Goal: Transaction & Acquisition: Purchase product/service

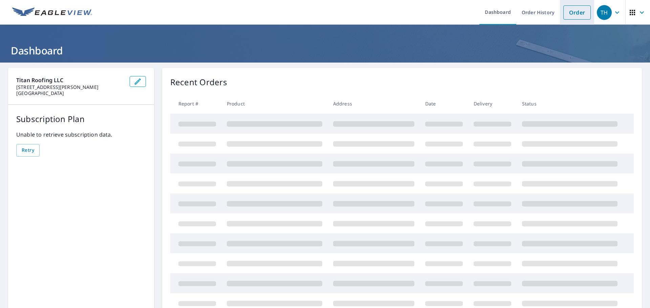
click at [569, 10] on link "Order" at bounding box center [576, 12] width 27 height 14
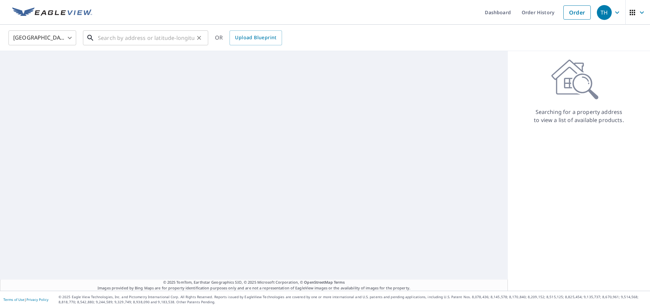
click at [109, 33] on input "text" at bounding box center [146, 37] width 96 height 19
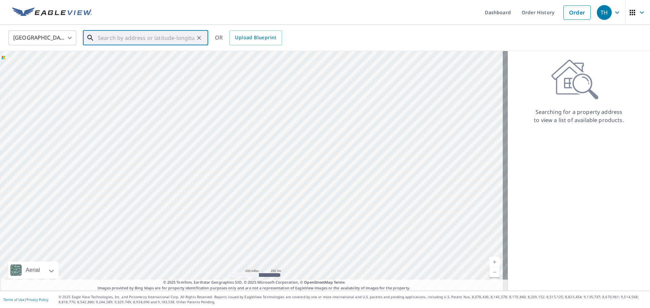
paste input "[STREET_ADDRESS]"
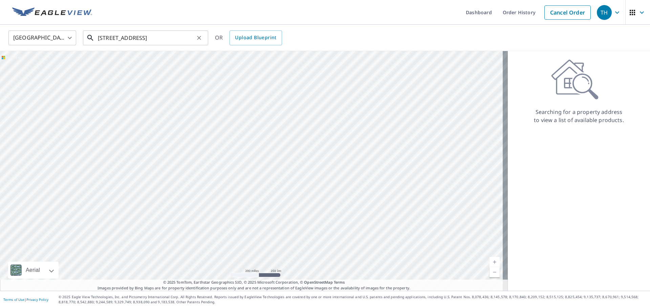
click at [169, 38] on input "[STREET_ADDRESS]" at bounding box center [146, 37] width 96 height 19
click at [149, 42] on input "[STREET_ADDRESS]" at bounding box center [146, 37] width 96 height 19
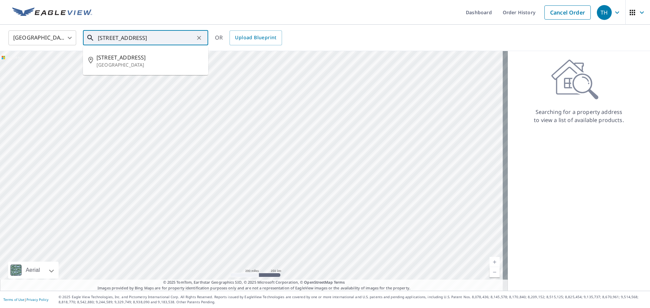
click at [153, 42] on input "[STREET_ADDRESS]" at bounding box center [146, 37] width 96 height 19
click at [118, 64] on p "[GEOGRAPHIC_DATA]" at bounding box center [149, 65] width 106 height 7
type input "[STREET_ADDRESS]"
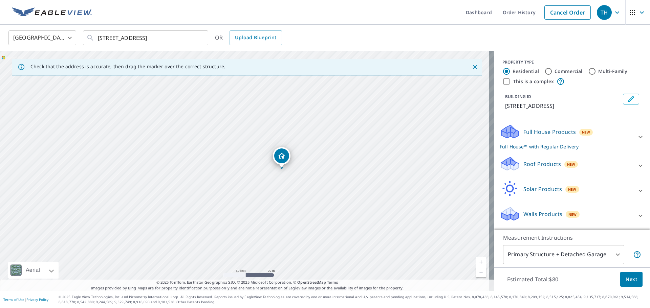
drag, startPoint x: 247, startPoint y: 177, endPoint x: 245, endPoint y: 174, distance: 4.1
click at [245, 174] on div "[STREET_ADDRESS]" at bounding box center [247, 171] width 494 height 240
click at [530, 160] on p "Roof Products" at bounding box center [542, 164] width 38 height 8
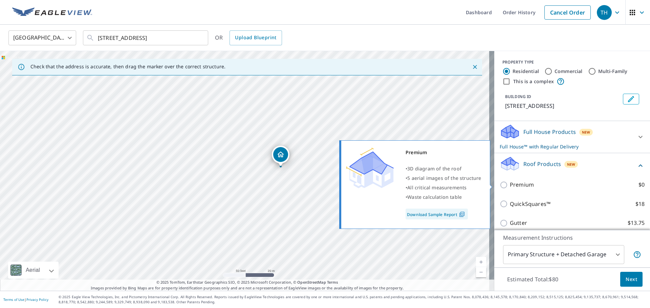
click at [519, 183] on p "Premium" at bounding box center [522, 185] width 24 height 8
click at [510, 183] on input "Premium $0" at bounding box center [505, 185] width 10 height 8
checkbox input "true"
checkbox input "false"
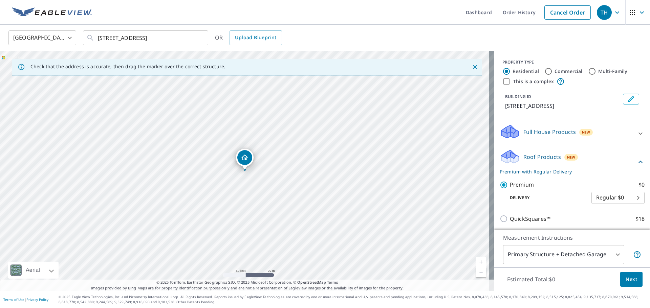
click at [549, 247] on body "TH TH Dashboard Order History Cancel Order TH [GEOGRAPHIC_DATA] [GEOGRAPHIC_DAT…" at bounding box center [325, 154] width 650 height 308
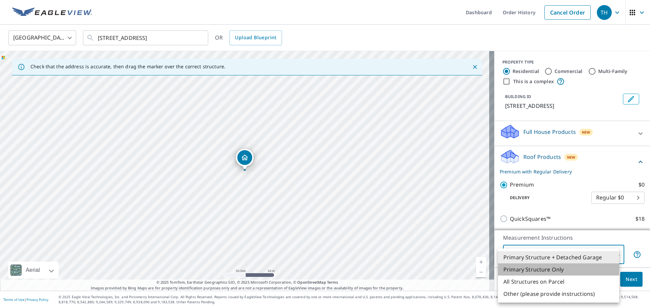
click at [560, 272] on li "Primary Structure Only" at bounding box center [558, 270] width 121 height 12
type input "2"
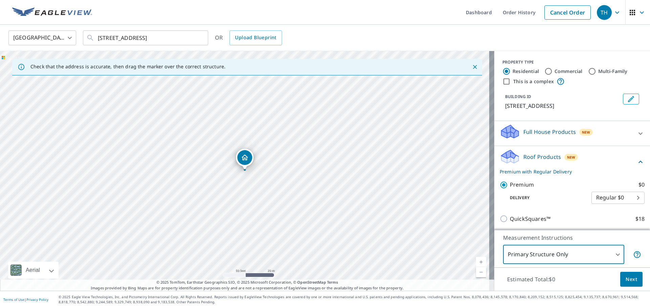
click at [626, 283] on span "Next" at bounding box center [632, 280] width 12 height 8
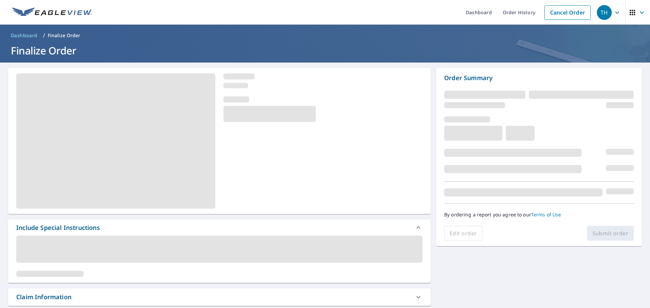
scroll to position [34, 0]
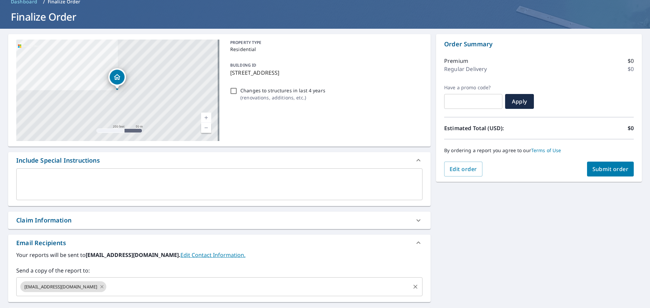
click at [100, 289] on icon at bounding box center [101, 286] width 5 height 7
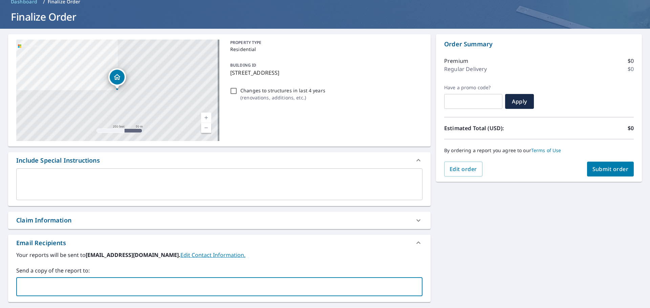
click at [100, 289] on input "text" at bounding box center [214, 287] width 390 height 13
type input "[EMAIL_ADDRESS][DOMAIN_NAME]"
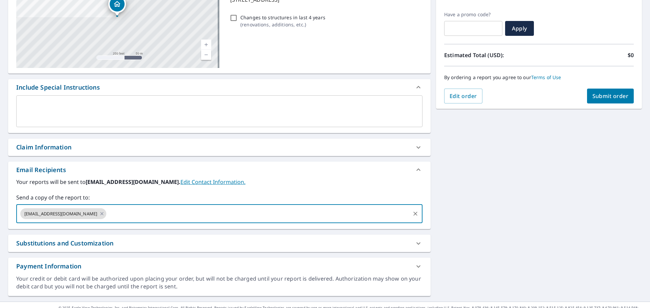
scroll to position [118, 0]
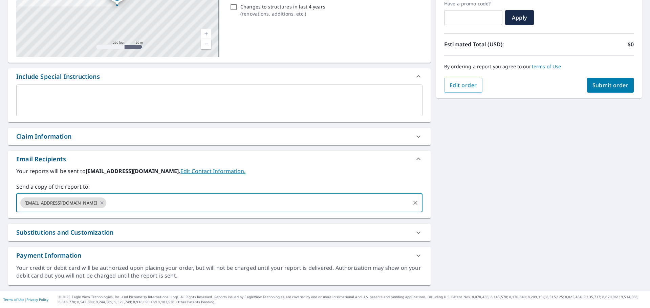
click at [616, 82] on span "Submit order" at bounding box center [610, 85] width 36 height 7
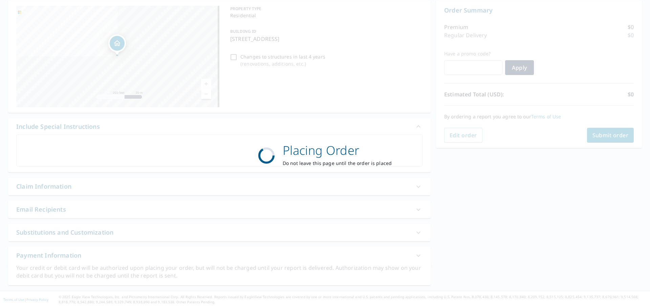
scroll to position [68, 0]
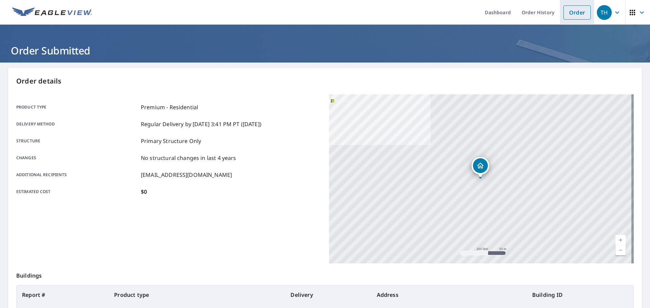
click at [571, 17] on link "Order" at bounding box center [576, 12] width 27 height 14
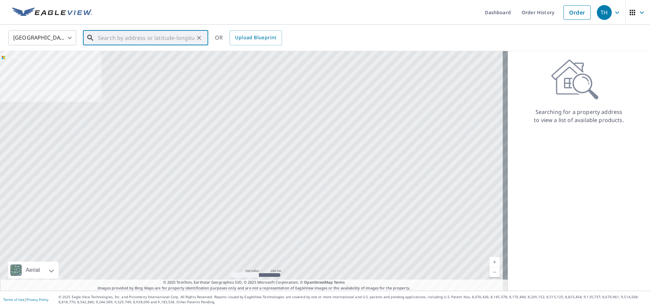
click at [157, 40] on input "text" at bounding box center [146, 37] width 96 height 19
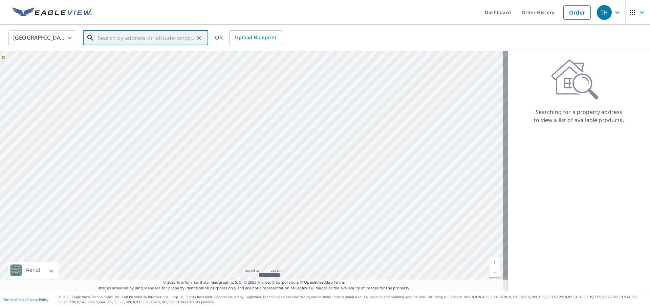
paste input "[STREET_ADDRESS][PERSON_NAME]"
click at [138, 67] on p "[GEOGRAPHIC_DATA]" at bounding box center [149, 65] width 106 height 7
type input "[STREET_ADDRESS][PERSON_NAME]"
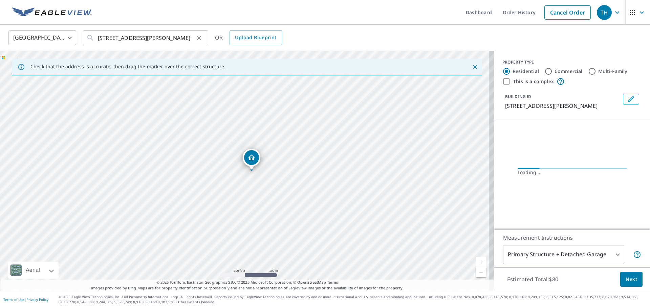
click at [200, 34] on button "Clear" at bounding box center [198, 37] width 9 height 9
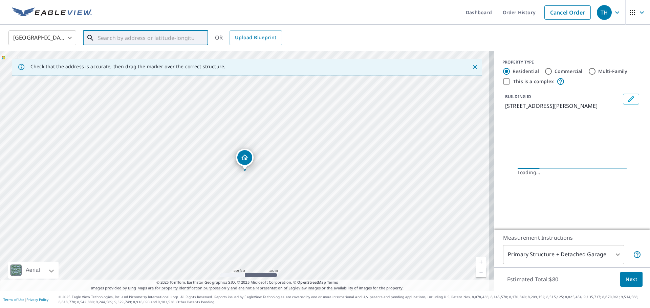
click at [140, 41] on input "text" at bounding box center [146, 37] width 96 height 19
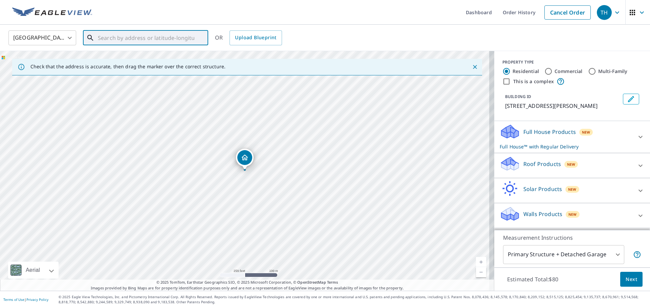
paste input "[STREET_ADDRESS][PERSON_NAME]"
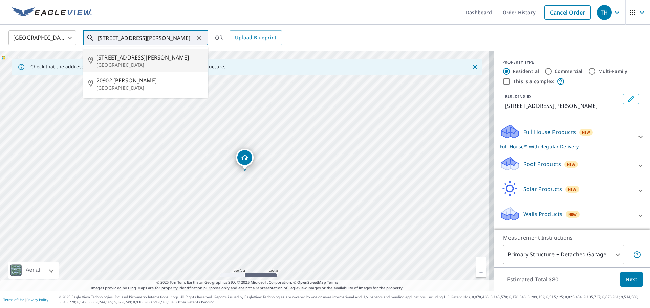
click at [134, 66] on p "[GEOGRAPHIC_DATA]" at bounding box center [149, 65] width 106 height 7
type input "[STREET_ADDRESS][PERSON_NAME]"
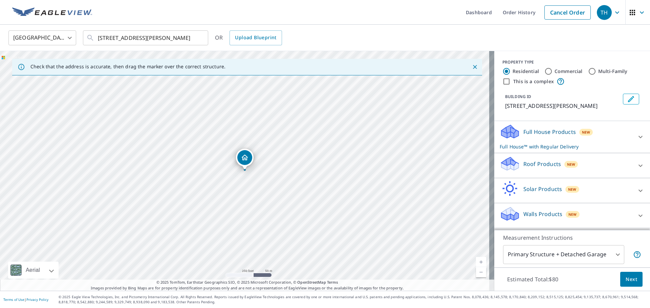
drag, startPoint x: 250, startPoint y: 161, endPoint x: 280, endPoint y: 89, distance: 78.5
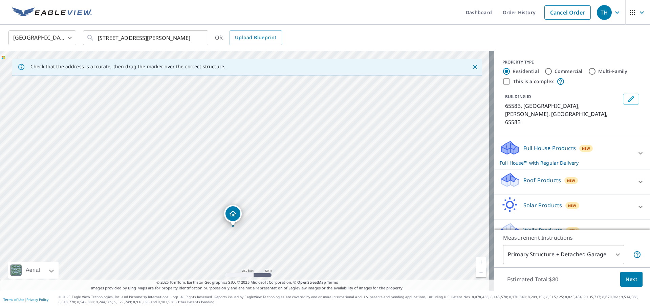
drag, startPoint x: 300, startPoint y: 153, endPoint x: 282, endPoint y: 178, distance: 30.4
click at [282, 178] on div "65583, [GEOGRAPHIC_DATA]" at bounding box center [247, 171] width 494 height 240
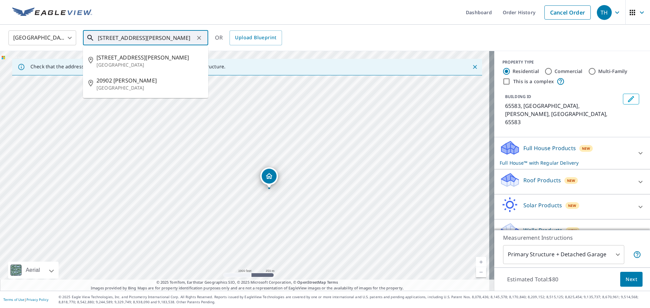
click at [172, 35] on input "[STREET_ADDRESS][PERSON_NAME]" at bounding box center [146, 37] width 96 height 19
click at [147, 64] on p "[GEOGRAPHIC_DATA]" at bounding box center [149, 65] width 106 height 7
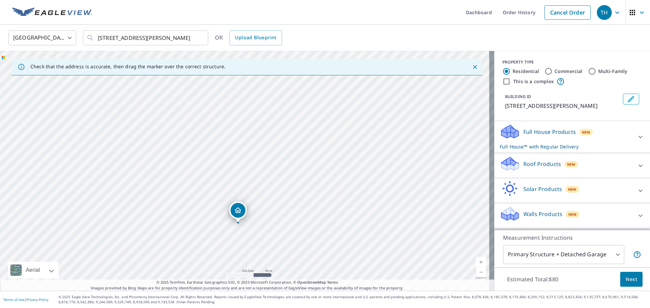
drag, startPoint x: 259, startPoint y: 111, endPoint x: 252, endPoint y: 163, distance: 53.2
click at [252, 163] on div "[STREET_ADDRESS][PERSON_NAME]" at bounding box center [247, 171] width 494 height 240
drag, startPoint x: 238, startPoint y: 212, endPoint x: 271, endPoint y: 125, distance: 92.8
click at [541, 161] on p "Roof Products" at bounding box center [542, 164] width 38 height 8
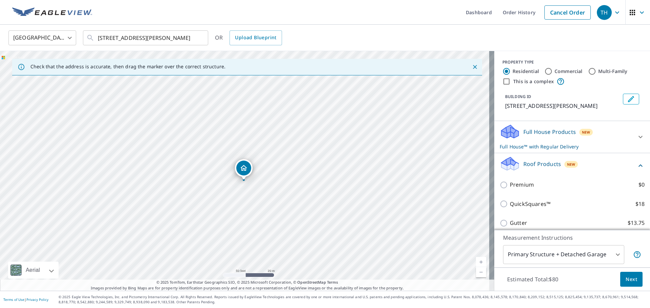
click at [526, 168] on p "Roof Products" at bounding box center [542, 164] width 38 height 8
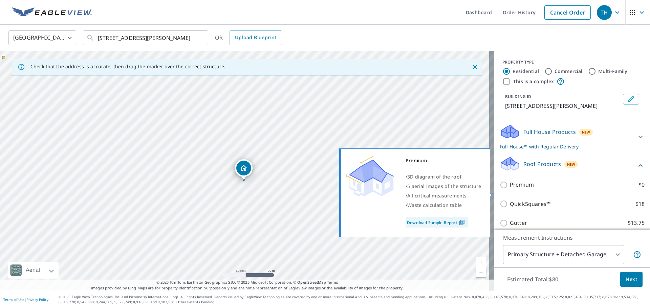
click at [518, 189] on p "Premium" at bounding box center [522, 185] width 24 height 8
click at [510, 189] on input "Premium $0" at bounding box center [505, 185] width 10 height 8
checkbox input "true"
checkbox input "false"
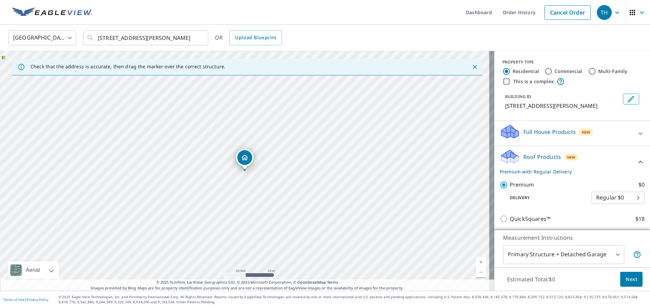
click at [549, 256] on body "TH TH Dashboard Order History Cancel Order TH [GEOGRAPHIC_DATA] [GEOGRAPHIC_DAT…" at bounding box center [325, 154] width 650 height 308
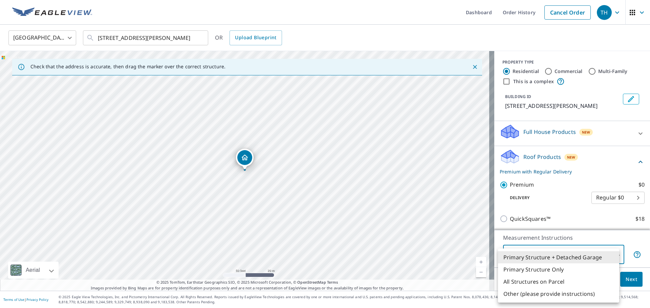
click at [548, 271] on li "Primary Structure Only" at bounding box center [558, 270] width 121 height 12
type input "2"
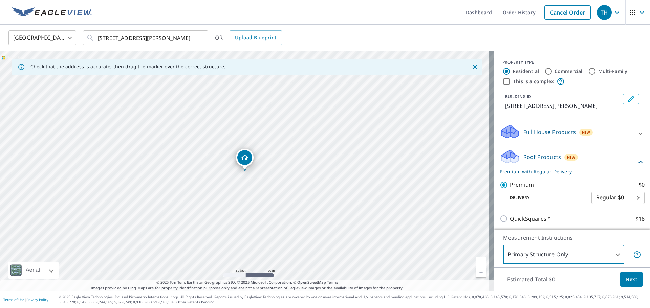
click at [629, 276] on span "Next" at bounding box center [632, 280] width 12 height 8
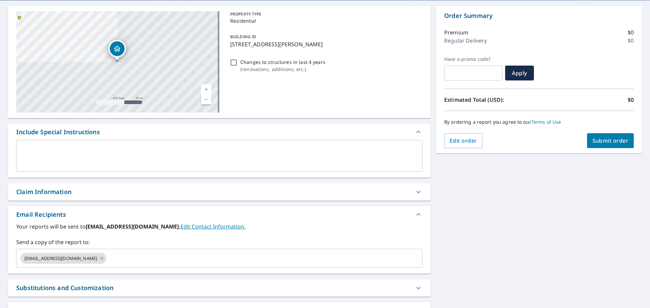
scroll to position [68, 0]
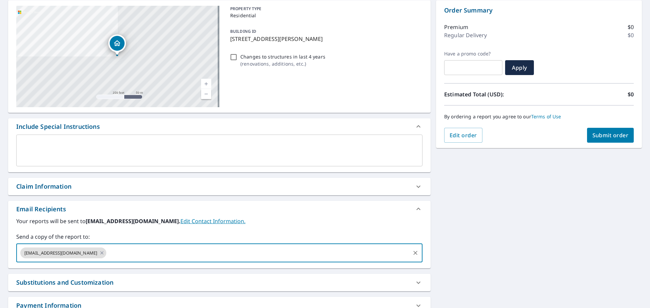
click at [107, 250] on input "text" at bounding box center [258, 253] width 302 height 13
click at [102, 252] on icon at bounding box center [101, 252] width 5 height 7
click at [102, 252] on input "text" at bounding box center [214, 253] width 390 height 13
type input "[EMAIL_ADDRESS][DOMAIN_NAME]"
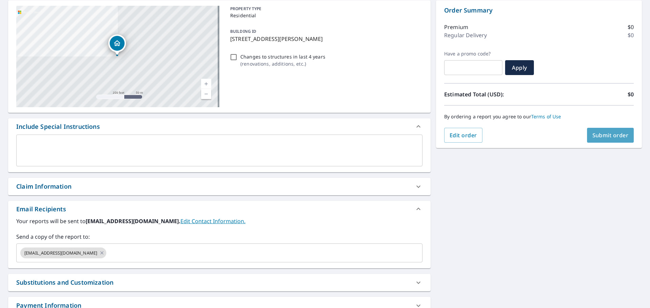
click at [592, 137] on span "Submit order" at bounding box center [610, 135] width 36 height 7
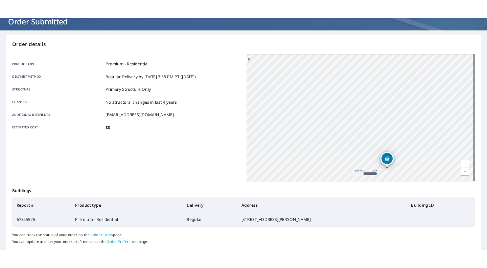
scroll to position [68, 0]
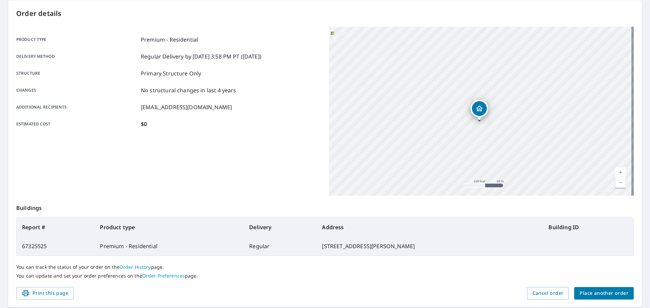
drag, startPoint x: 520, startPoint y: 177, endPoint x: 474, endPoint y: 108, distance: 83.3
click at [474, 108] on div "[STREET_ADDRESS][PERSON_NAME]" at bounding box center [479, 110] width 18 height 21
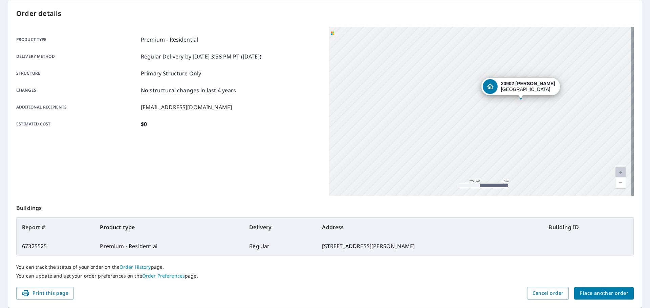
drag, startPoint x: 486, startPoint y: 122, endPoint x: 472, endPoint y: 131, distance: 17.3
click at [472, 131] on div "[STREET_ADDRESS][PERSON_NAME]" at bounding box center [481, 111] width 305 height 169
